Goal: Task Accomplishment & Management: Complete application form

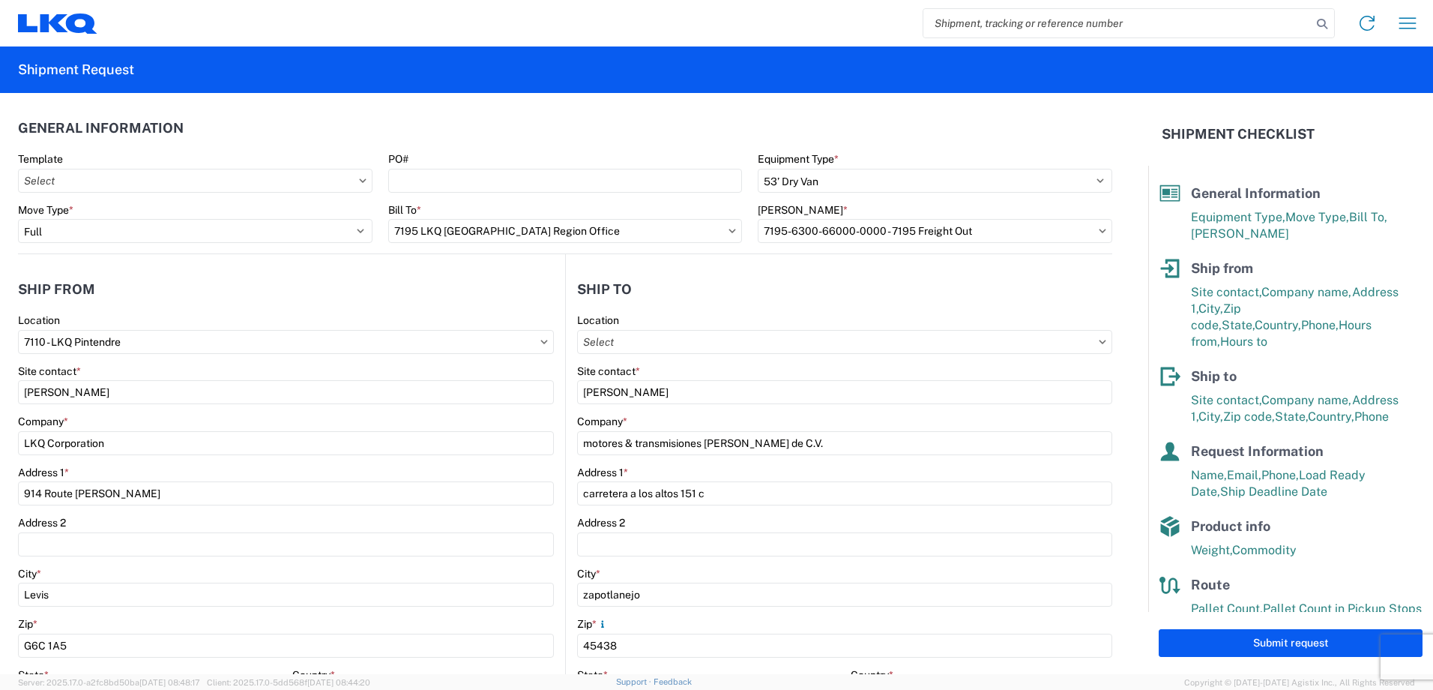
select select "STDV"
select select "FULL"
select select "QC"
select select "CA"
select select "[PERSON_NAME]"
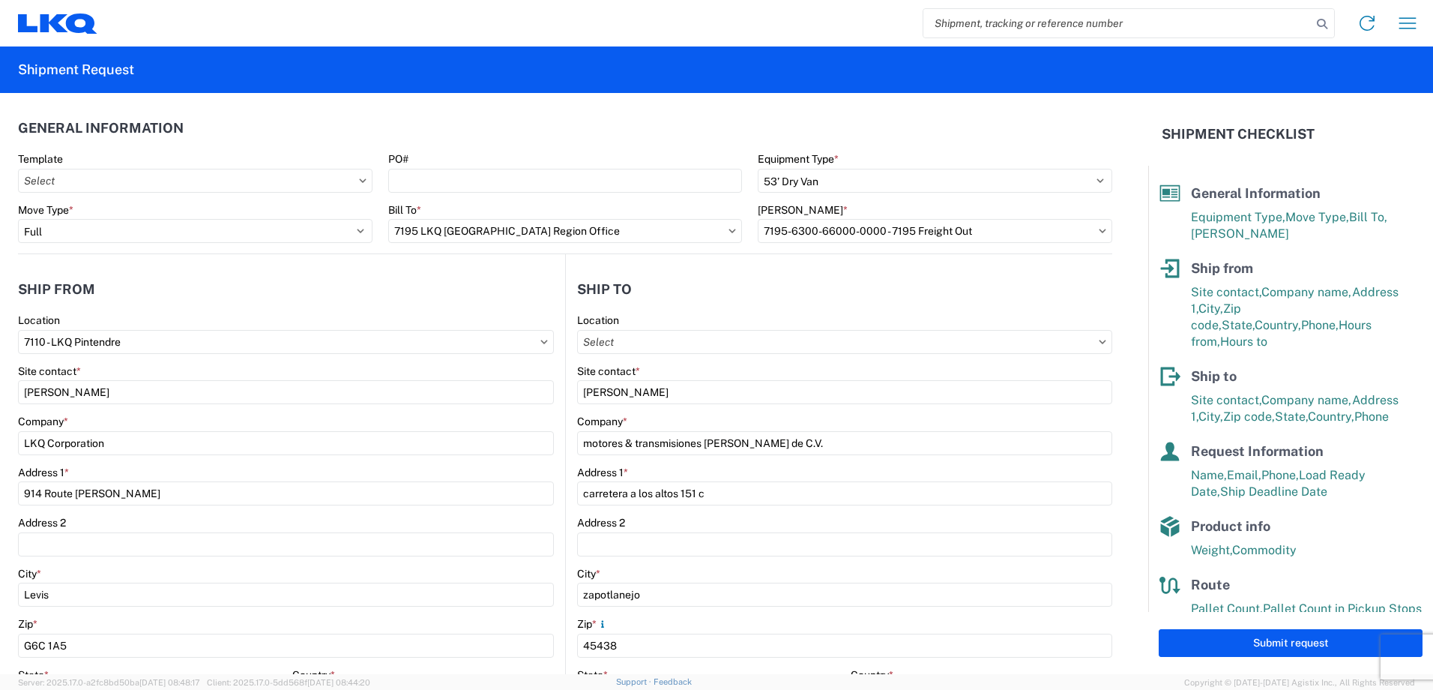
select select "MX"
select select "LBS"
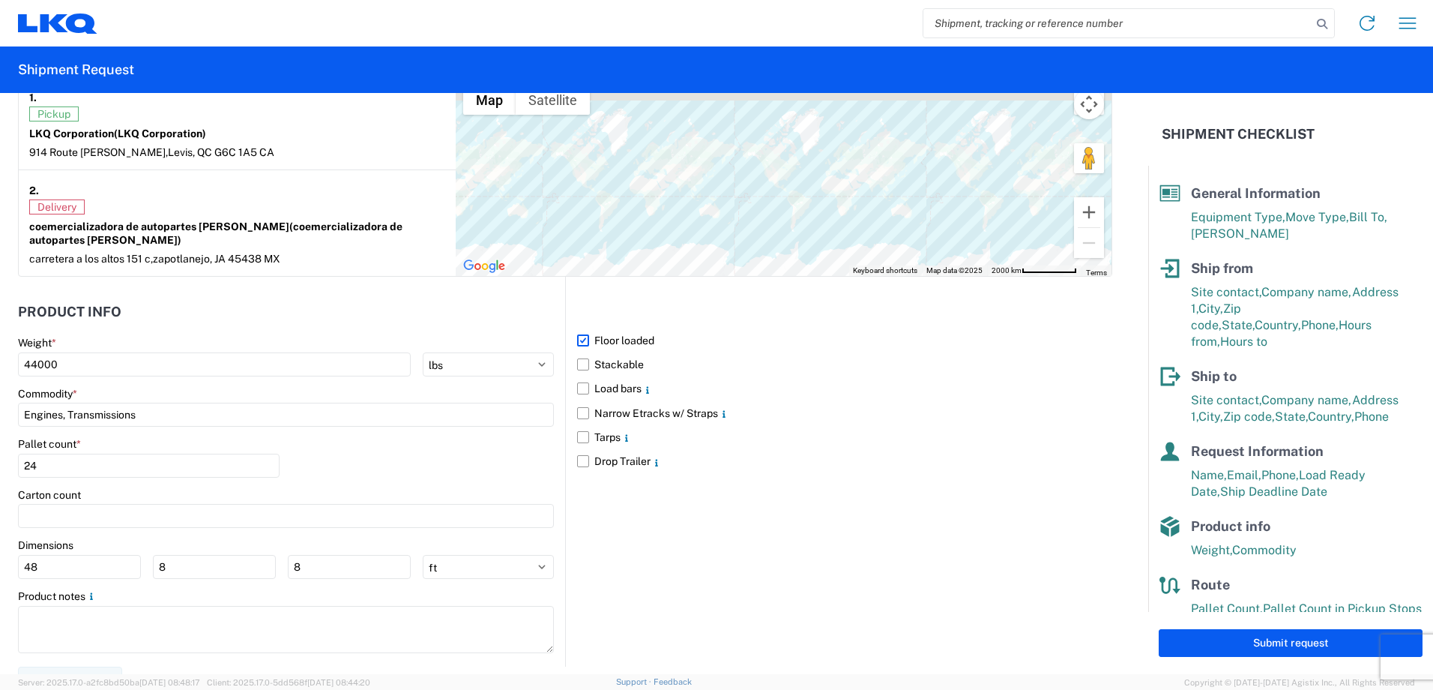
scroll to position [1217, 0]
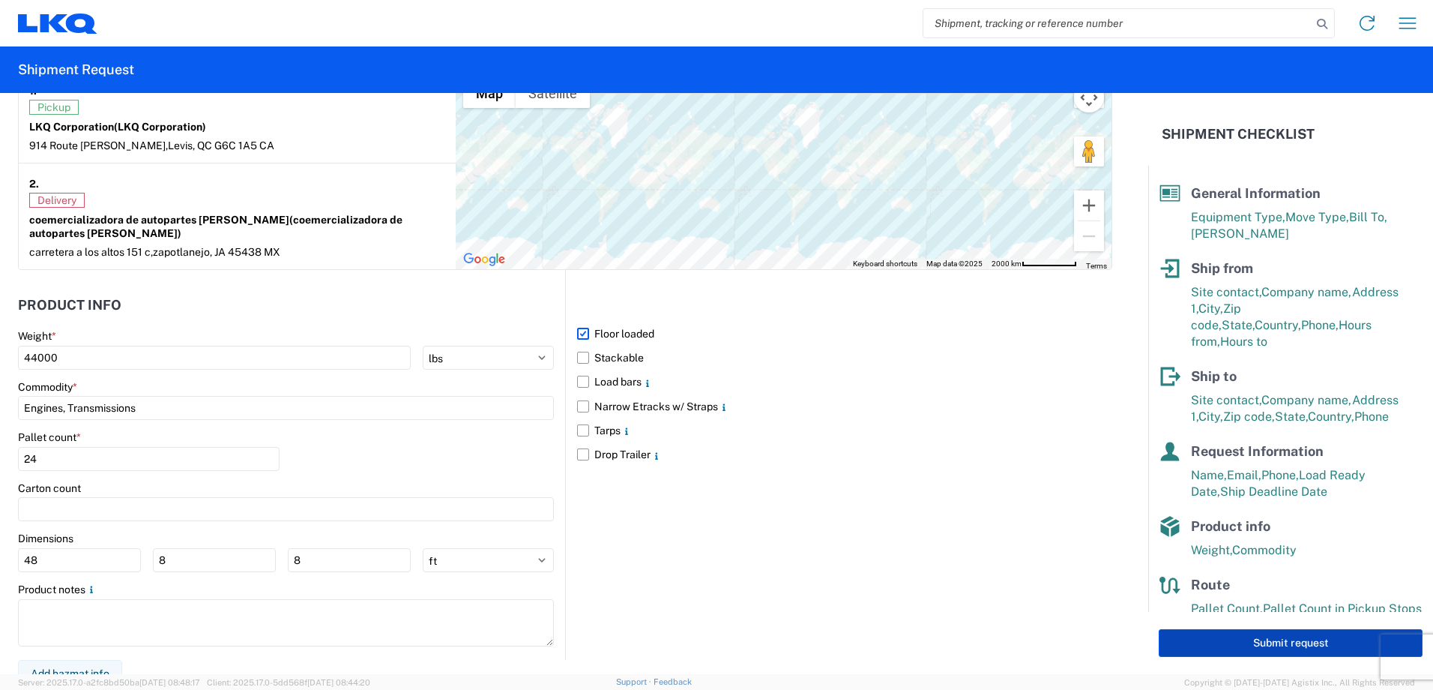
click at [1209, 641] on button "Submit request" at bounding box center [1291, 643] width 264 height 28
select select "MX"
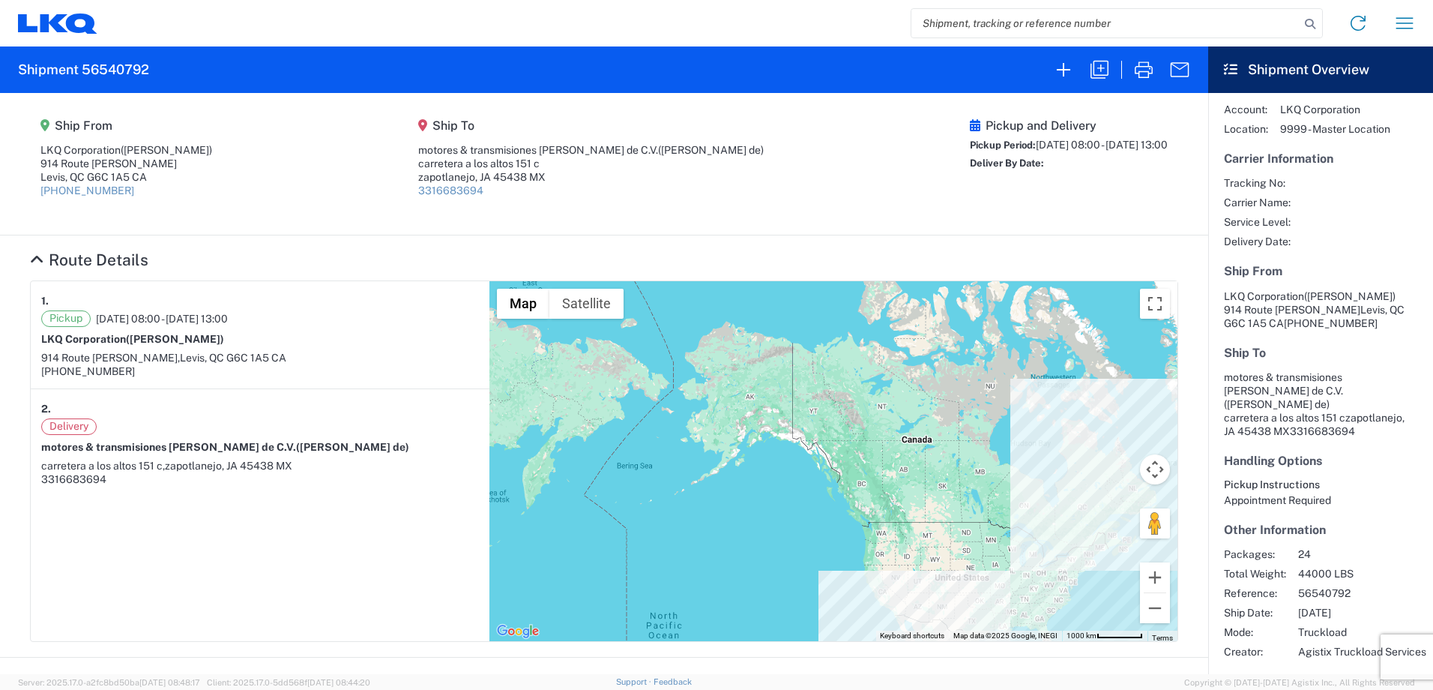
click at [337, 189] on agx-shipment-main-routing-info "Ship From LKQ Corporation ([PERSON_NAME]) [STREET_ADDRESS][PERSON_NAME] CA [PHO…" at bounding box center [604, 164] width 1149 height 112
